Goal: Information Seeking & Learning: Learn about a topic

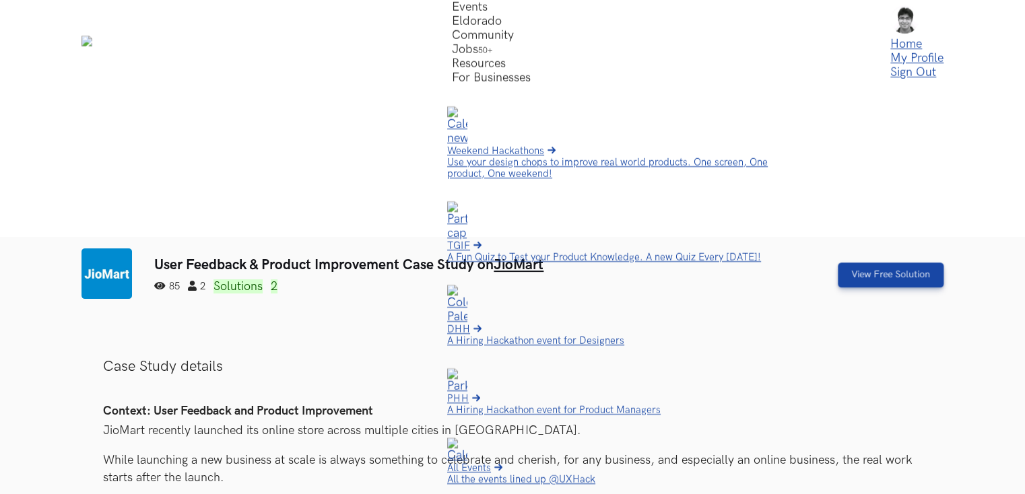
click at [116, 249] on img at bounding box center [107, 274] width 51 height 51
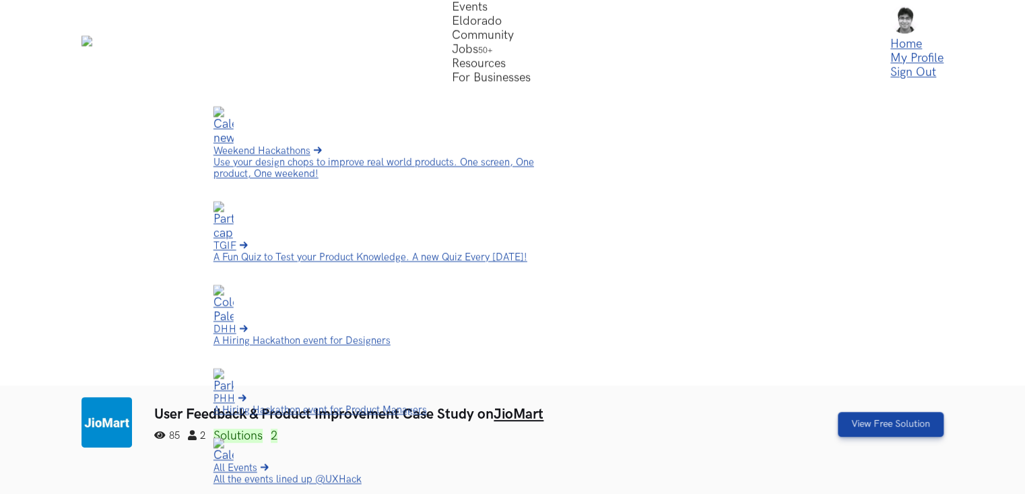
click at [311, 146] on span "Weekend Hackathons Live" at bounding box center [262, 151] width 97 height 11
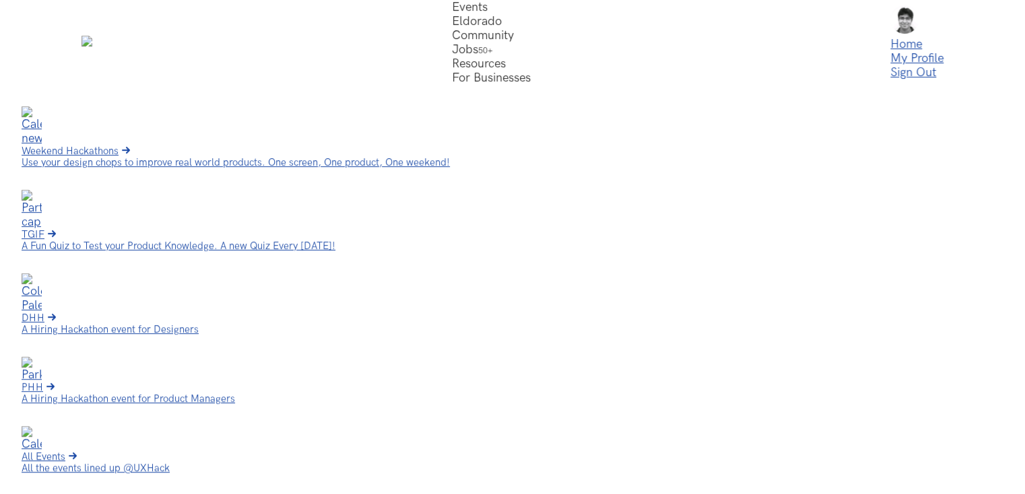
scroll to position [337, 0]
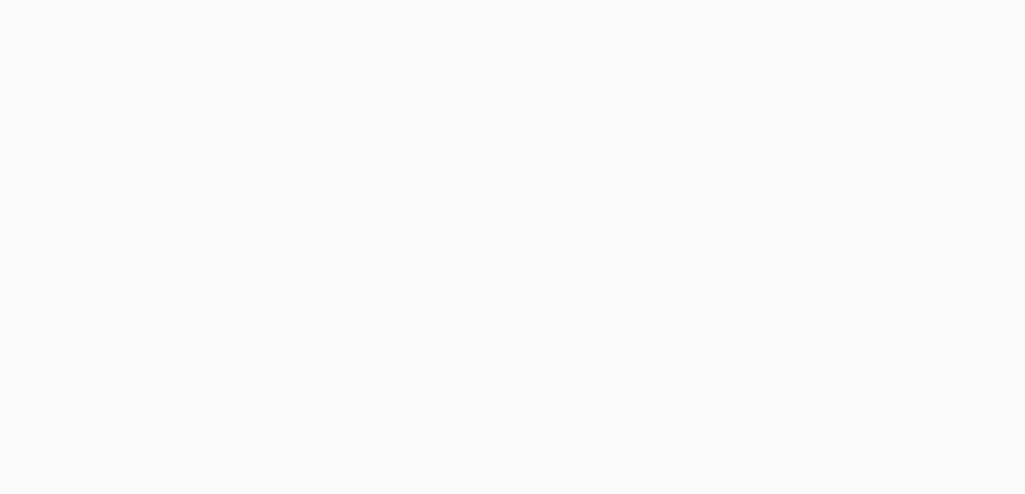
scroll to position [593, 0]
